Goal: Information Seeking & Learning: Understand process/instructions

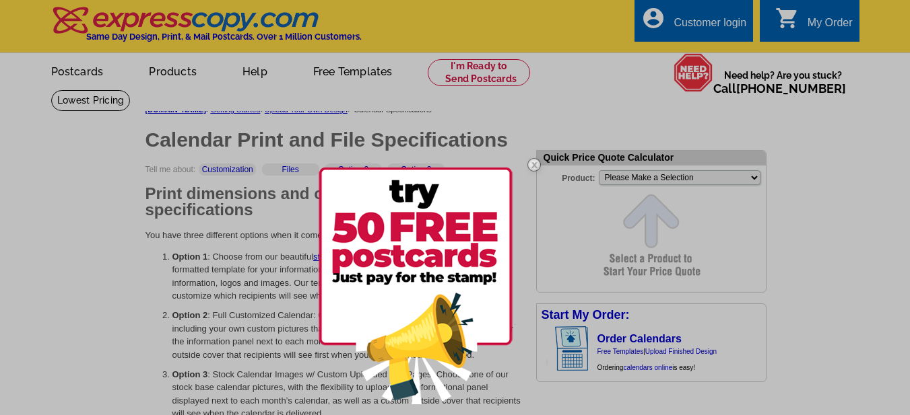
click at [538, 162] on img at bounding box center [533, 164] width 39 height 39
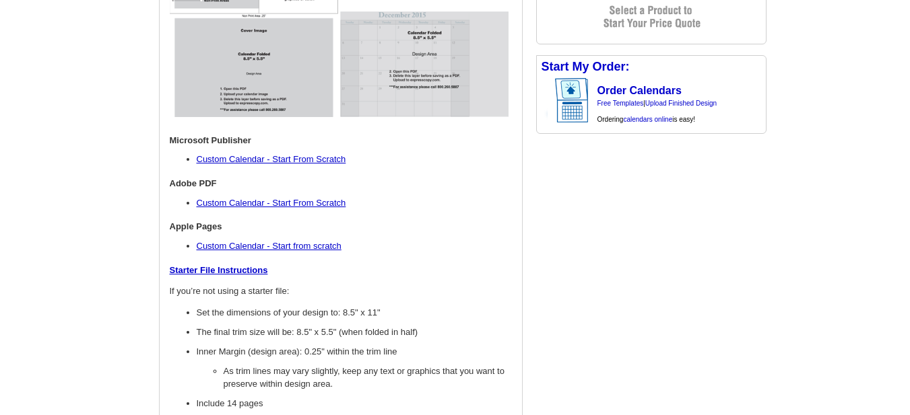
scroll to position [1012, 0]
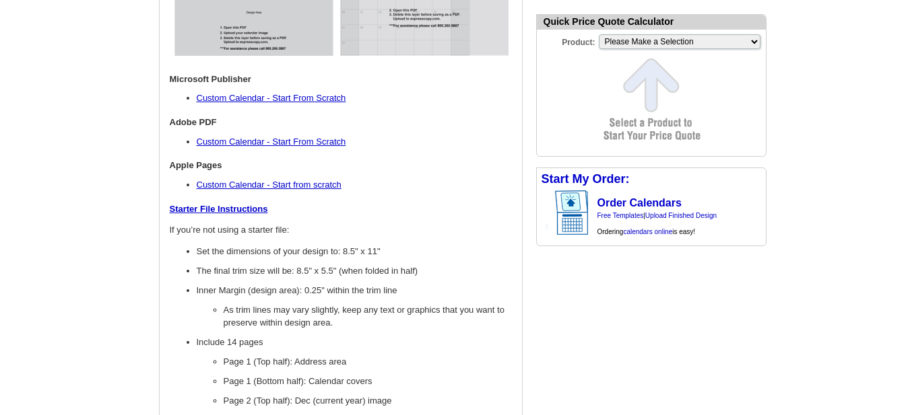
click at [564, 324] on div "[DOMAIN_NAME] > Getting Started > Upload Your Own Design > Calendar Specificati…" at bounding box center [455, 248] width 646 height 2324
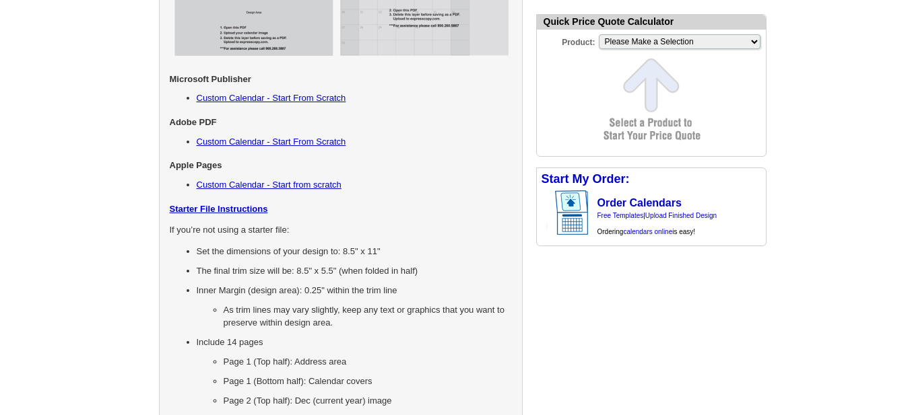
click at [510, 216] on p "Starter File Instructions" at bounding box center [341, 209] width 342 height 13
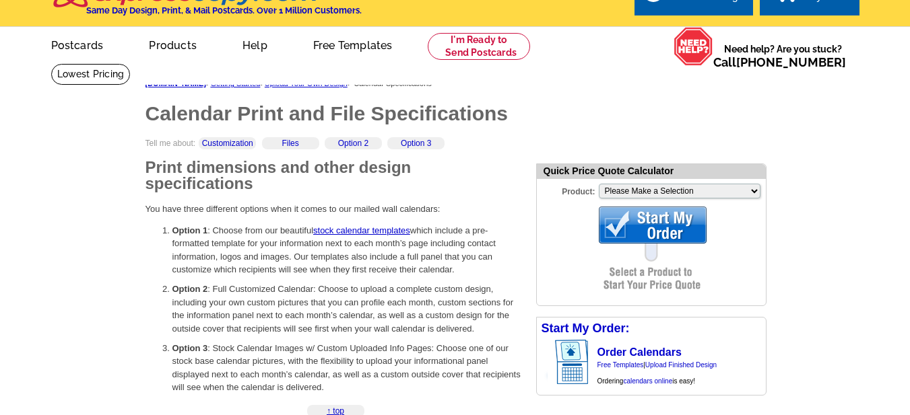
scroll to position [0, 0]
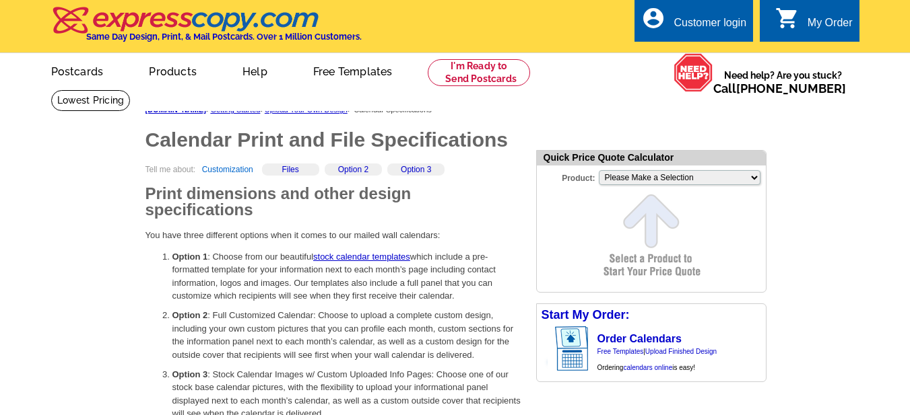
click at [233, 170] on link "Customization" at bounding box center [227, 169] width 51 height 9
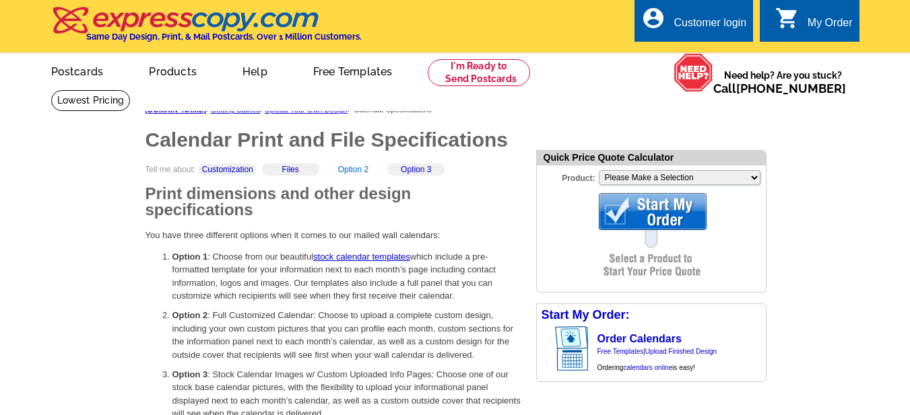
click at [358, 168] on link "Option 2" at bounding box center [353, 169] width 30 height 9
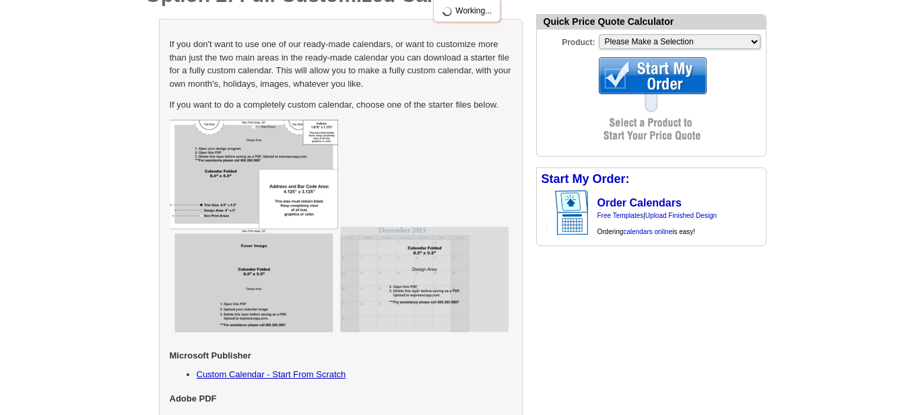
click at [269, 168] on img at bounding box center [254, 226] width 168 height 213
click at [284, 184] on img at bounding box center [254, 226] width 168 height 213
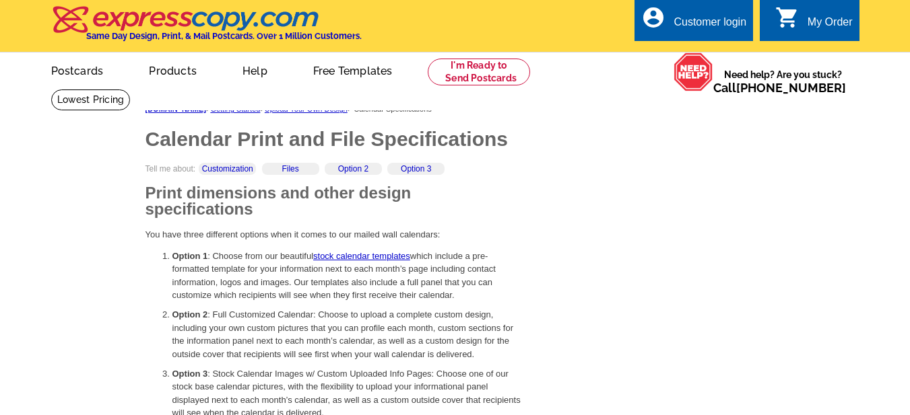
scroll to position [0, 0]
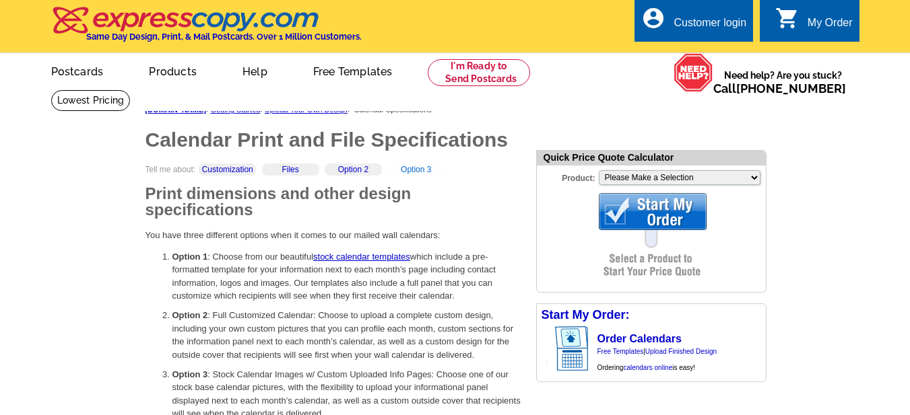
click at [418, 172] on link "Option 3" at bounding box center [416, 169] width 30 height 9
